Goal: Complete application form

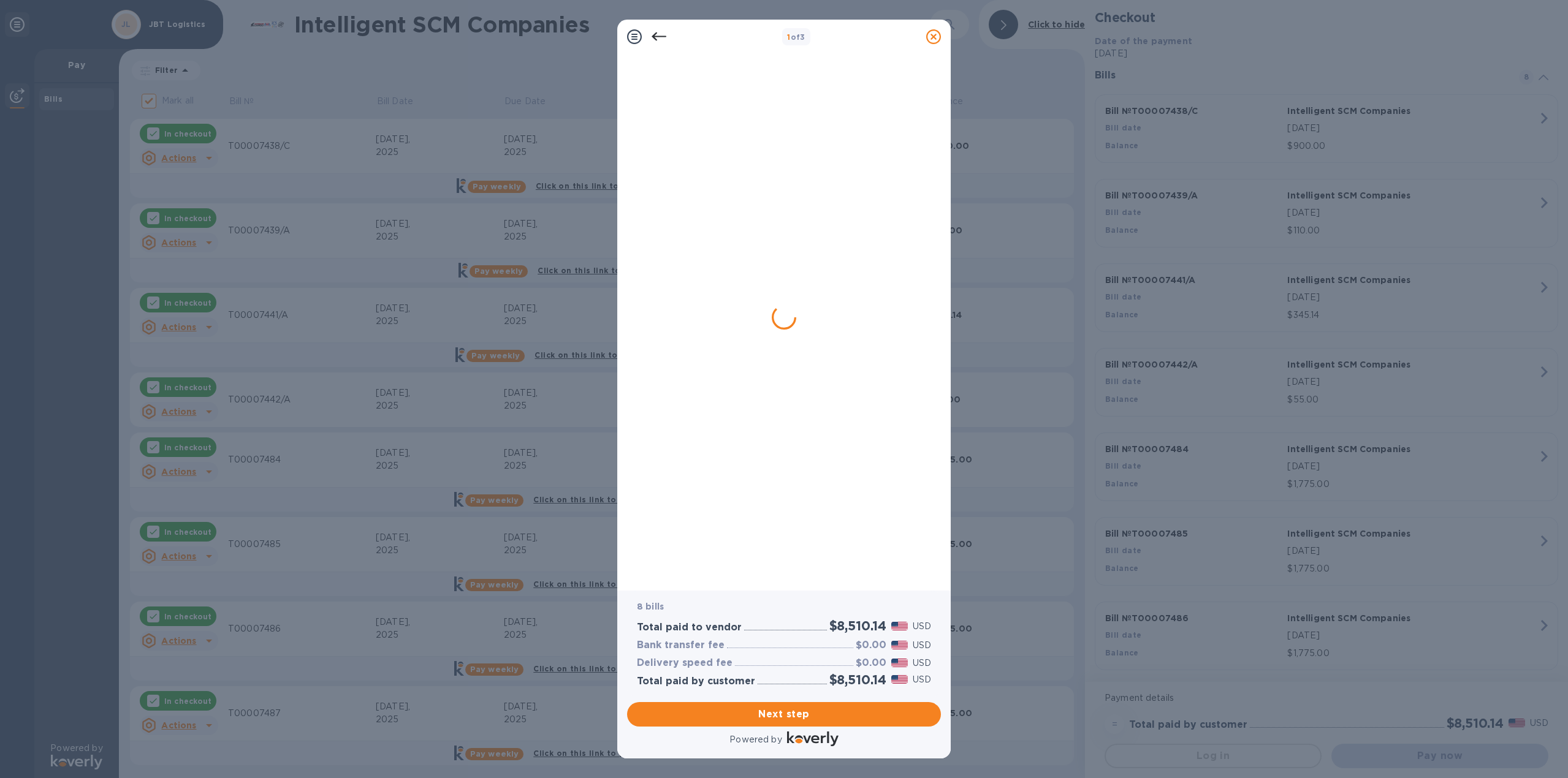
checkbox input "false"
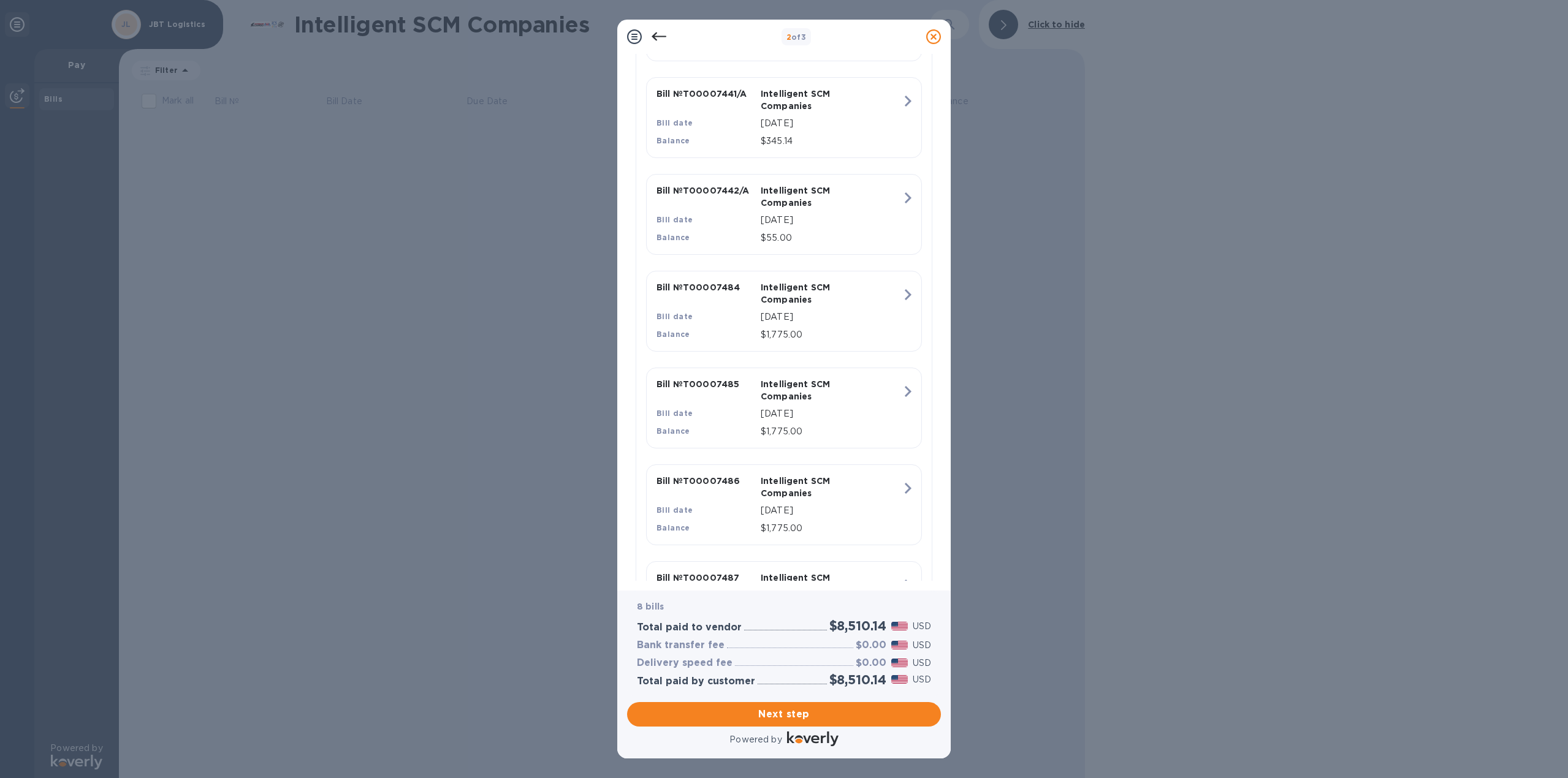
scroll to position [582, 0]
click at [788, 712] on span "Next step" at bounding box center [784, 714] width 294 height 15
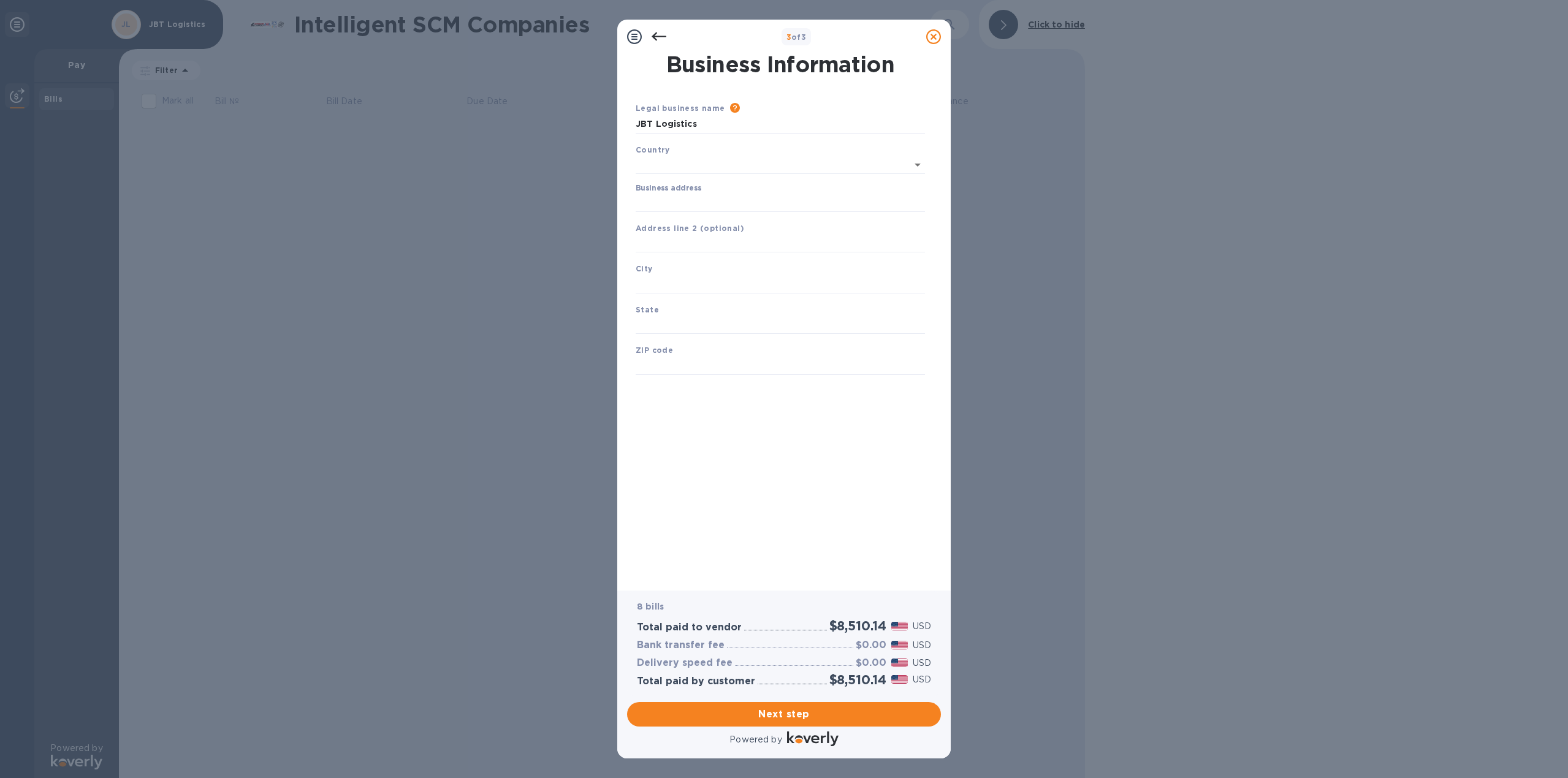
type input "[GEOGRAPHIC_DATA]"
click at [672, 201] on input "Business address" at bounding box center [780, 200] width 289 height 18
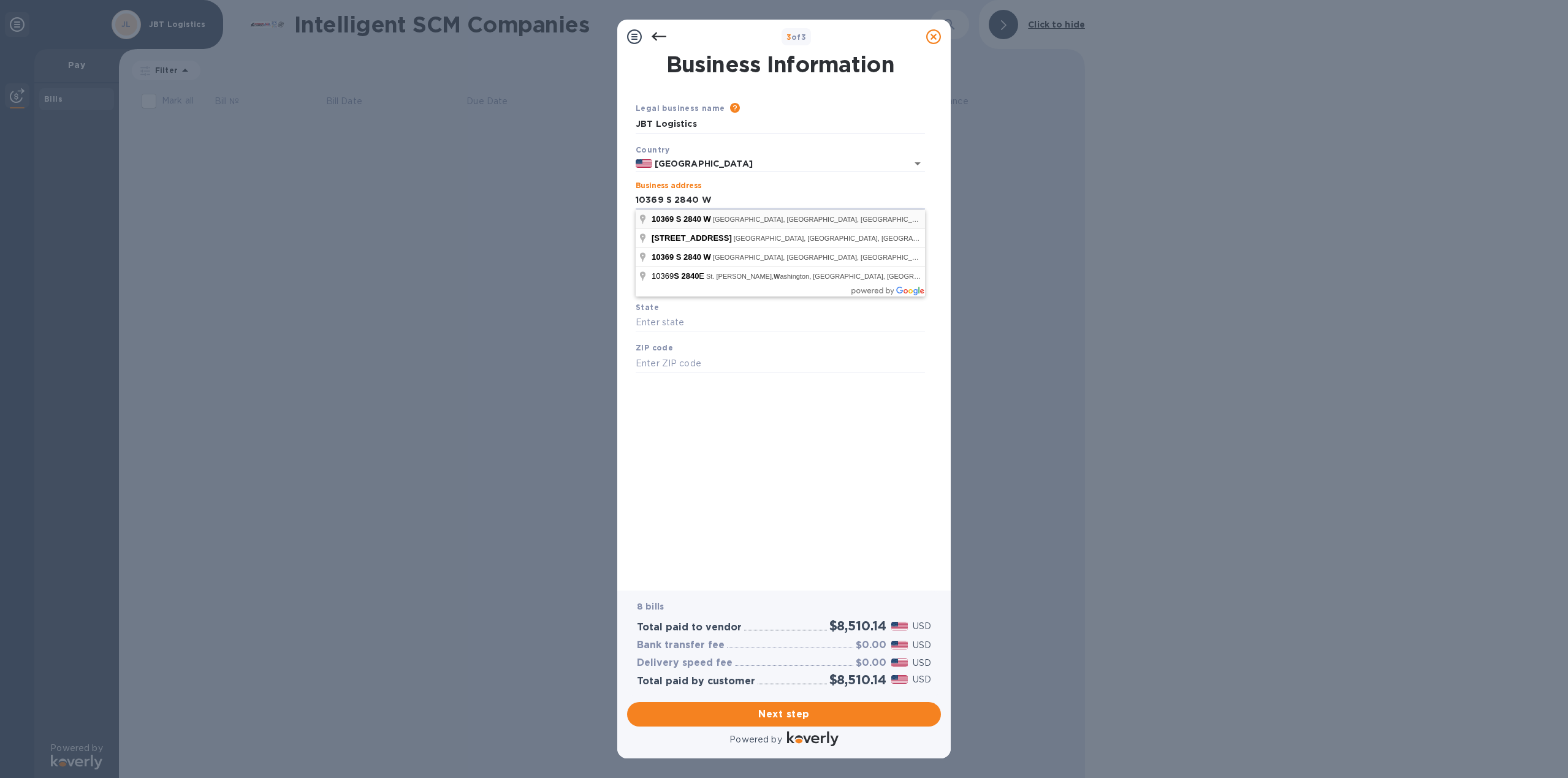
type input "[STREET_ADDRESS]"
type input "South Jordan"
type input "UT"
type input "84095"
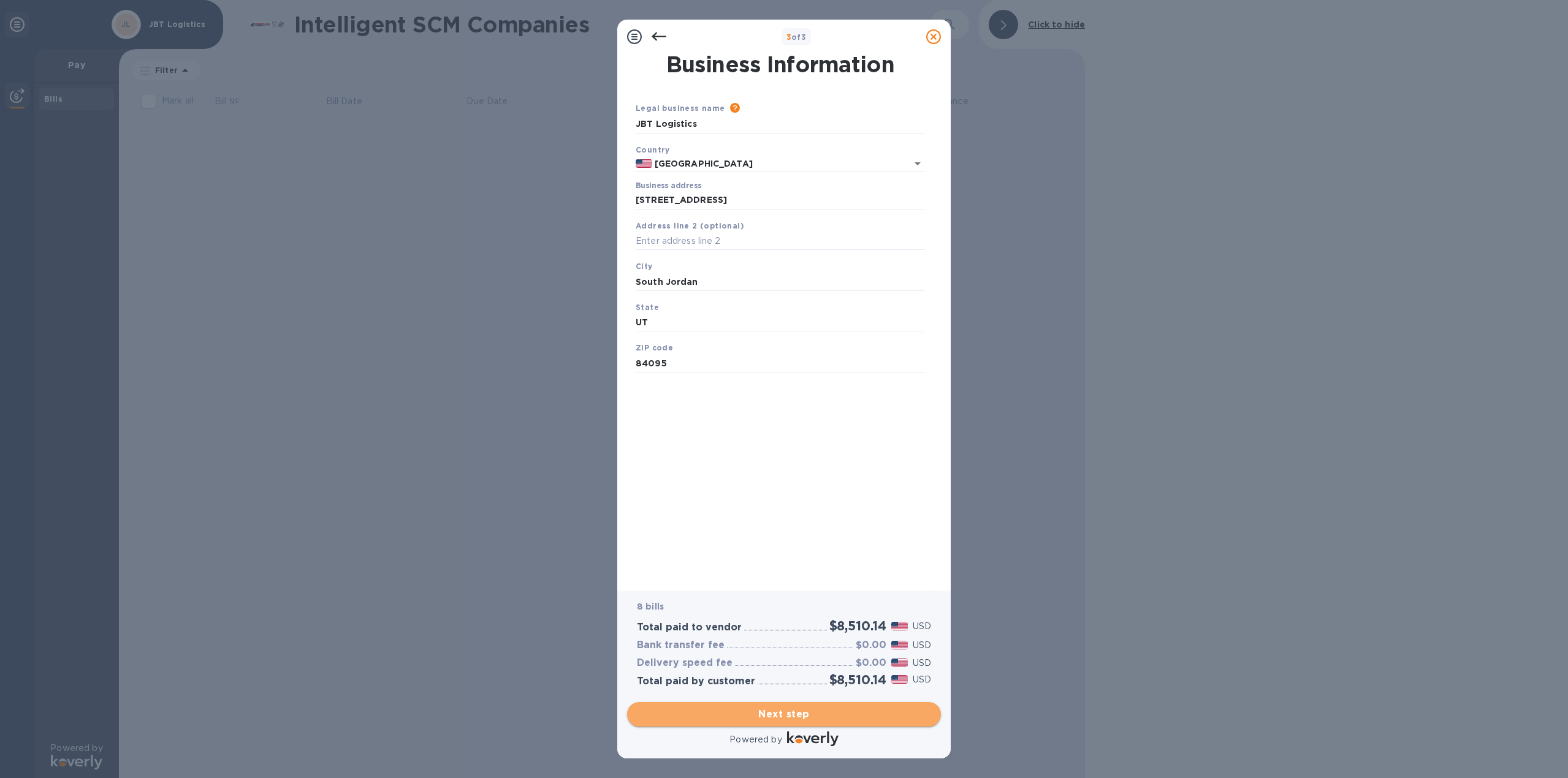
click at [785, 710] on span "Next step" at bounding box center [784, 714] width 294 height 15
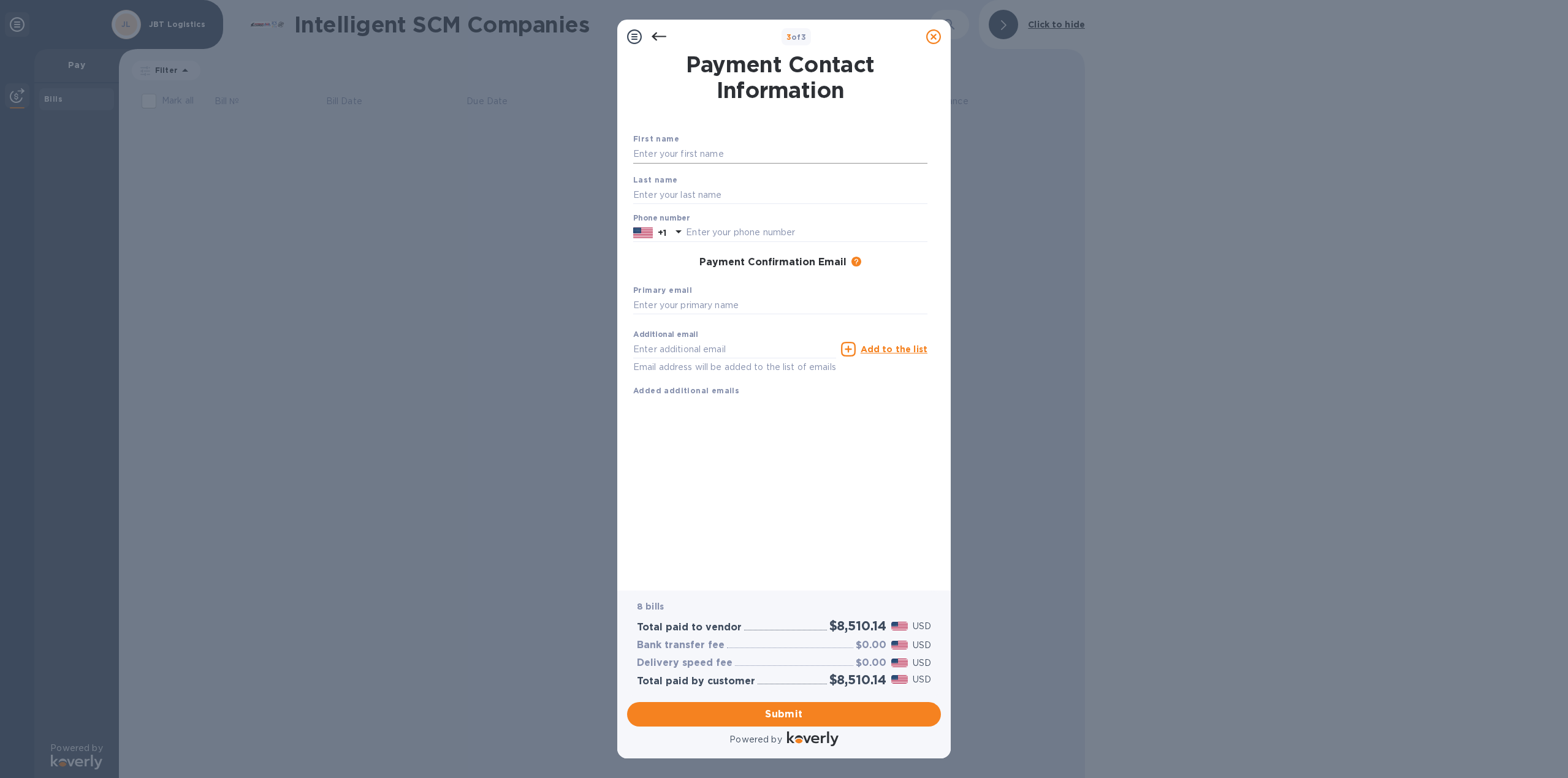
click at [689, 158] on input "text" at bounding box center [780, 154] width 294 height 18
type input "[PERSON_NAME]"
type input "8017501583"
type input "d"
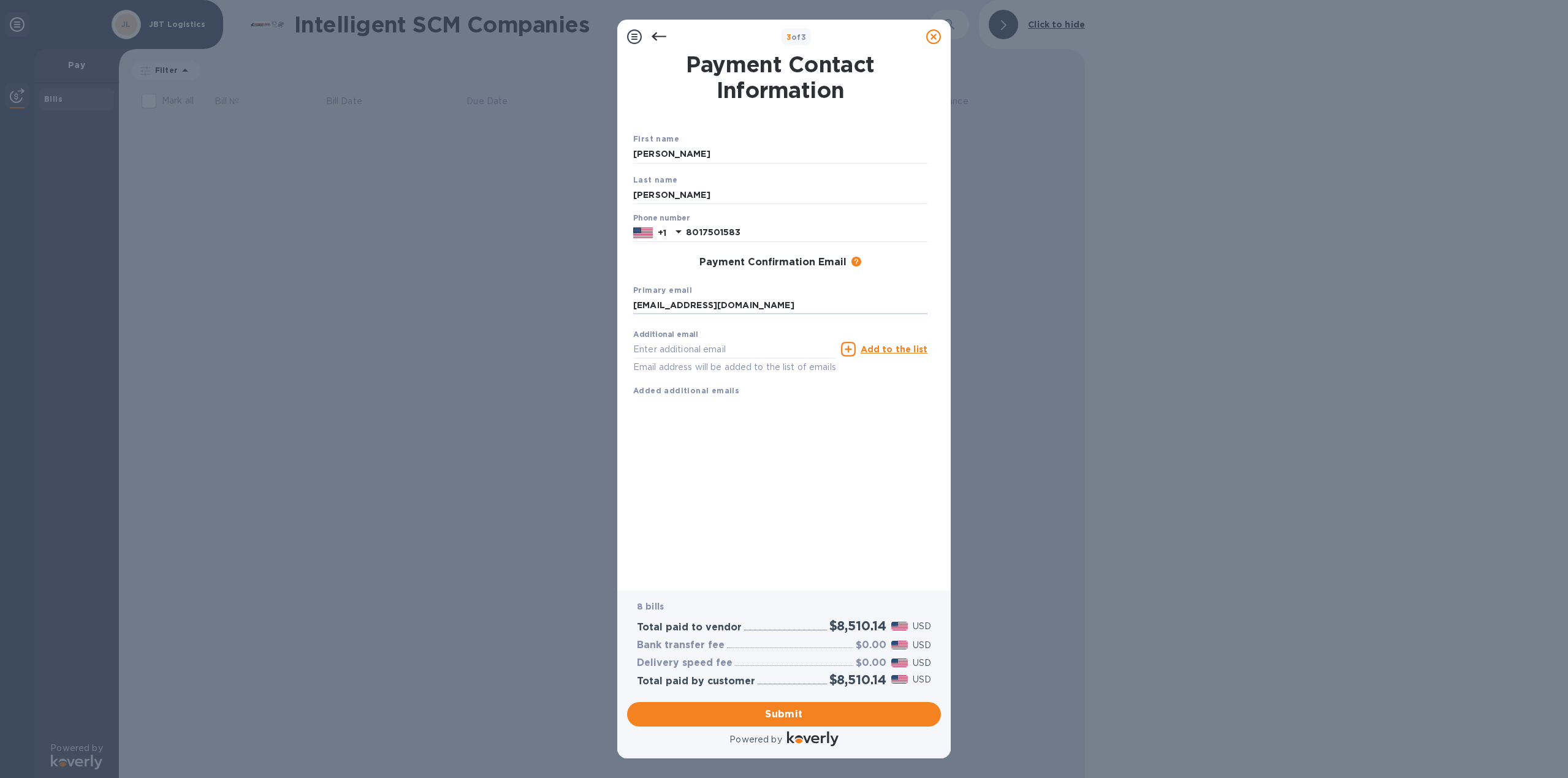
type input "[EMAIL_ADDRESS][DOMAIN_NAME]"
click at [776, 417] on div "First name [PERSON_NAME] Last name [PERSON_NAME] Phone number [PHONE_NUMBER] Pa…" at bounding box center [780, 275] width 294 height 284
click at [784, 708] on span "Submit" at bounding box center [784, 714] width 294 height 15
